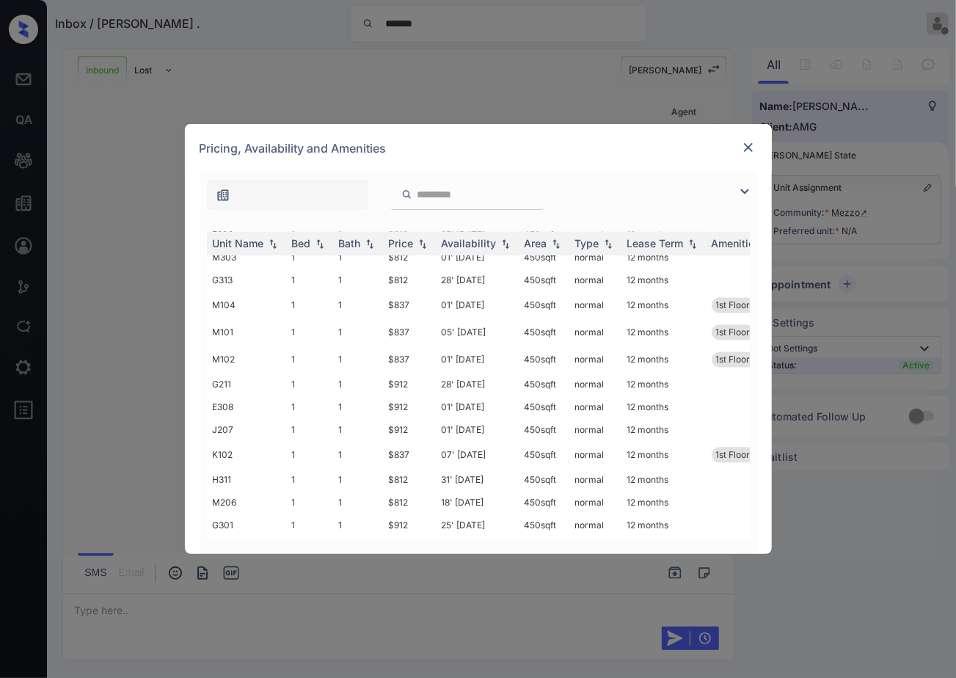
scroll to position [1623, 0]
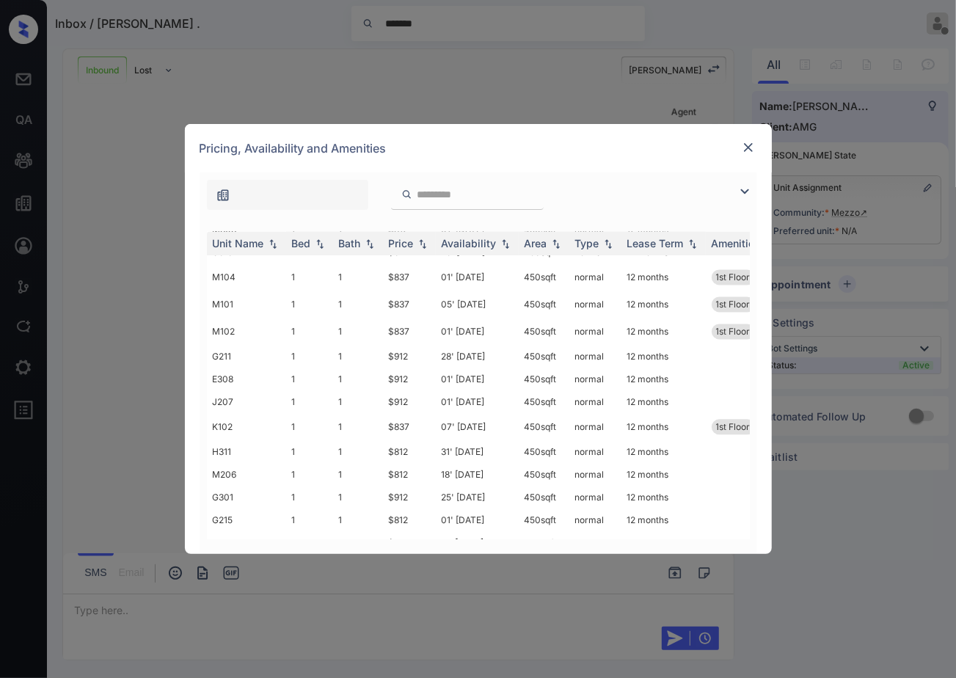
click at [750, 150] on img at bounding box center [748, 147] width 15 height 15
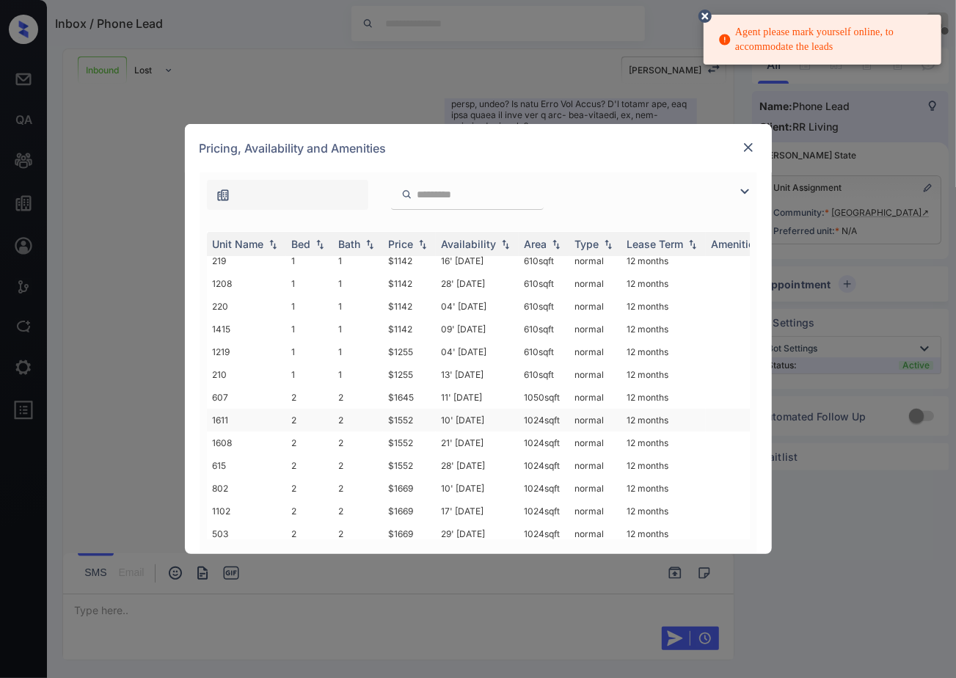
scroll to position [85, 0]
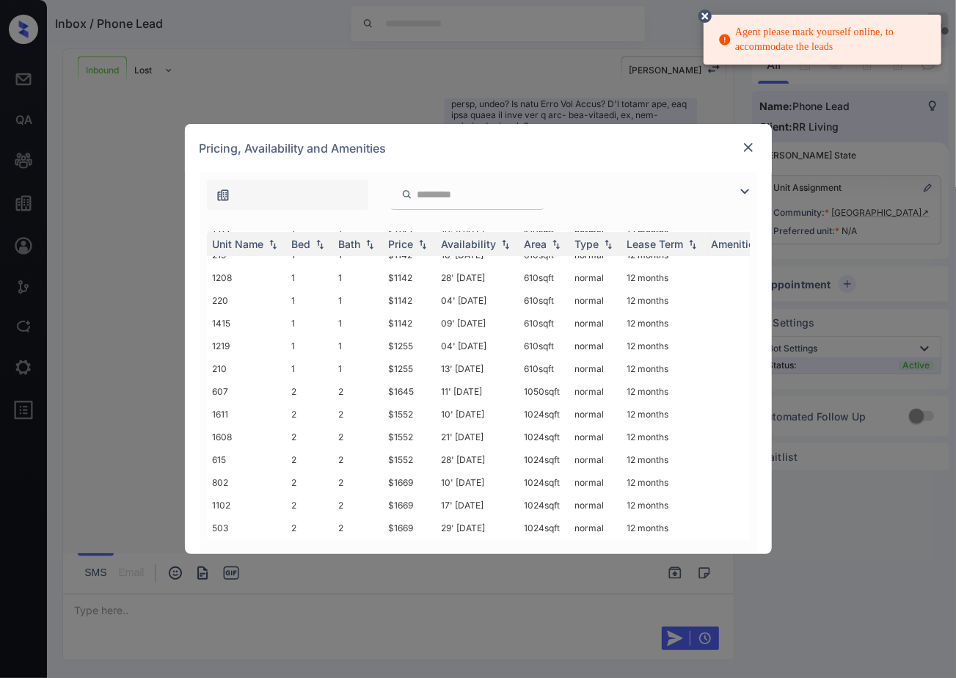
click at [746, 142] on img at bounding box center [748, 147] width 15 height 15
